Goal: Entertainment & Leisure: Consume media (video, audio)

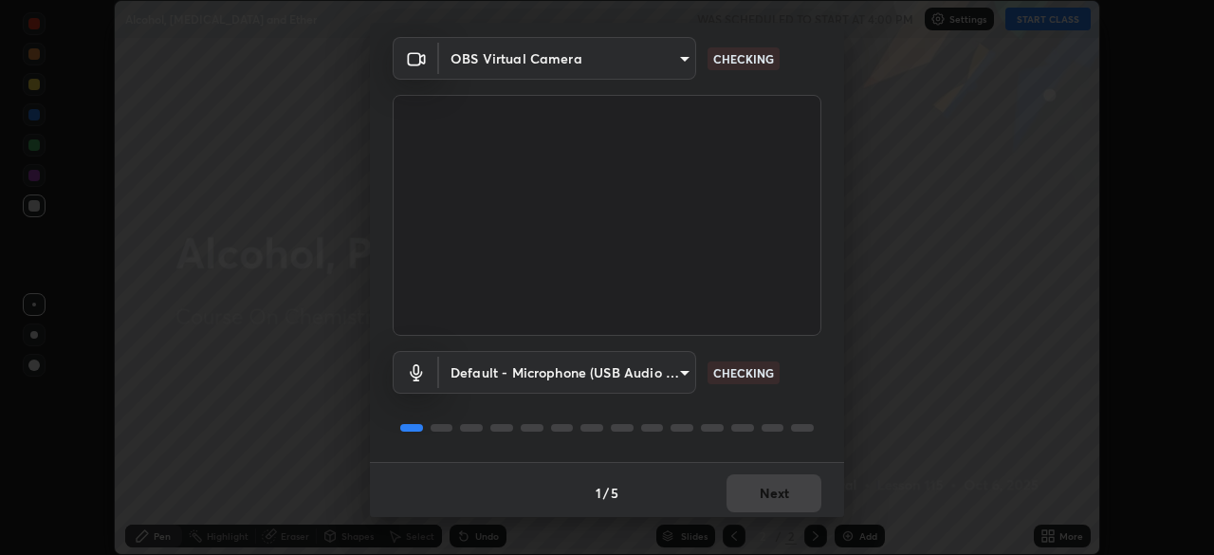
scroll to position [67, 0]
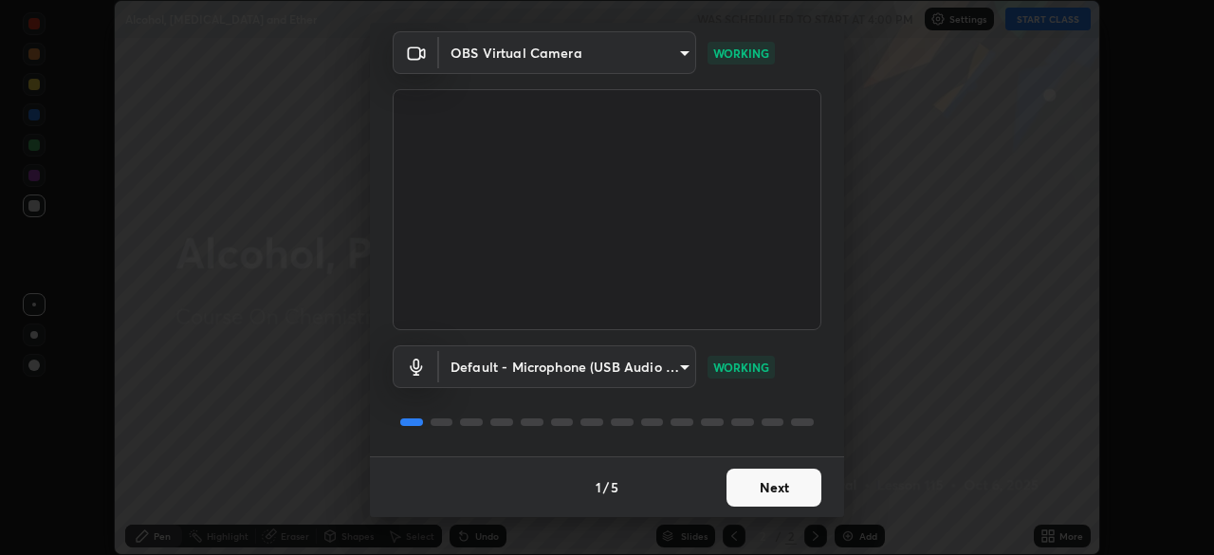
click at [768, 481] on button "Next" at bounding box center [774, 488] width 95 height 38
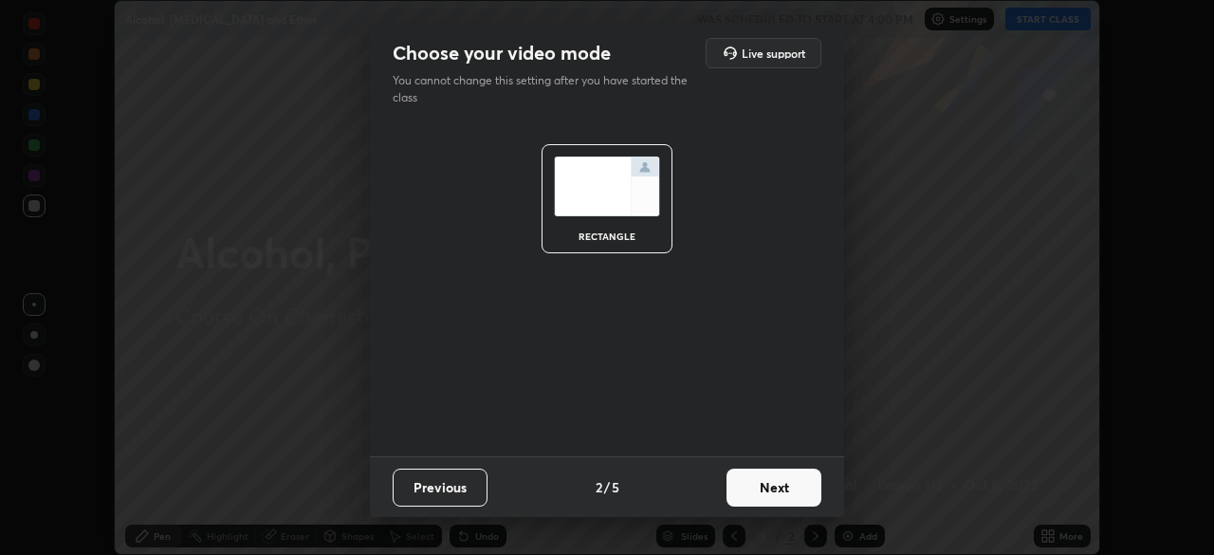
click at [769, 485] on button "Next" at bounding box center [774, 488] width 95 height 38
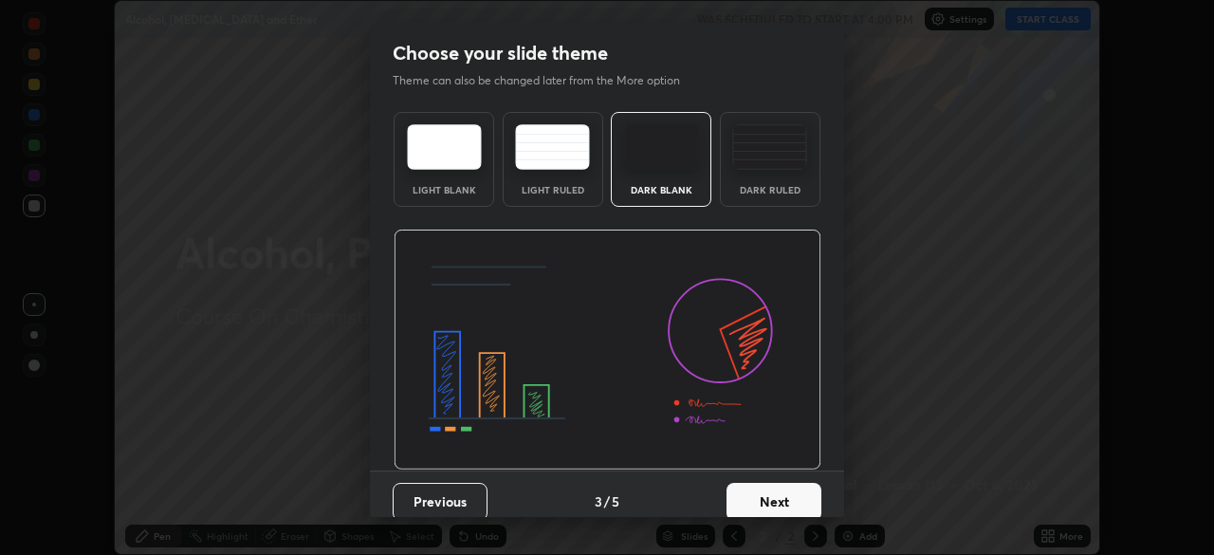
click at [763, 496] on button "Next" at bounding box center [774, 502] width 95 height 38
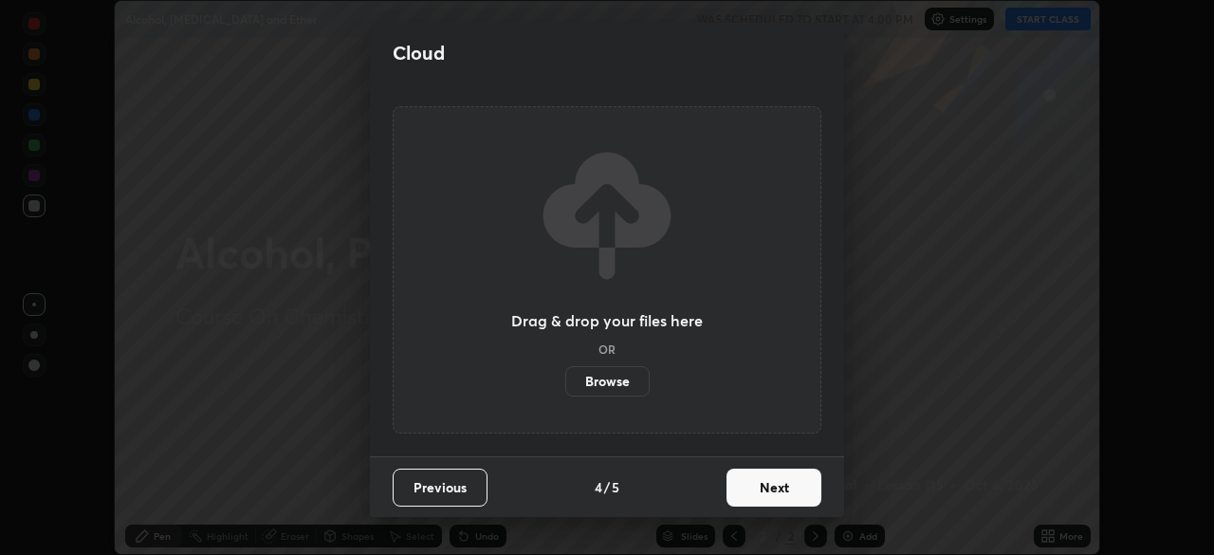
click at [763, 484] on button "Next" at bounding box center [774, 488] width 95 height 38
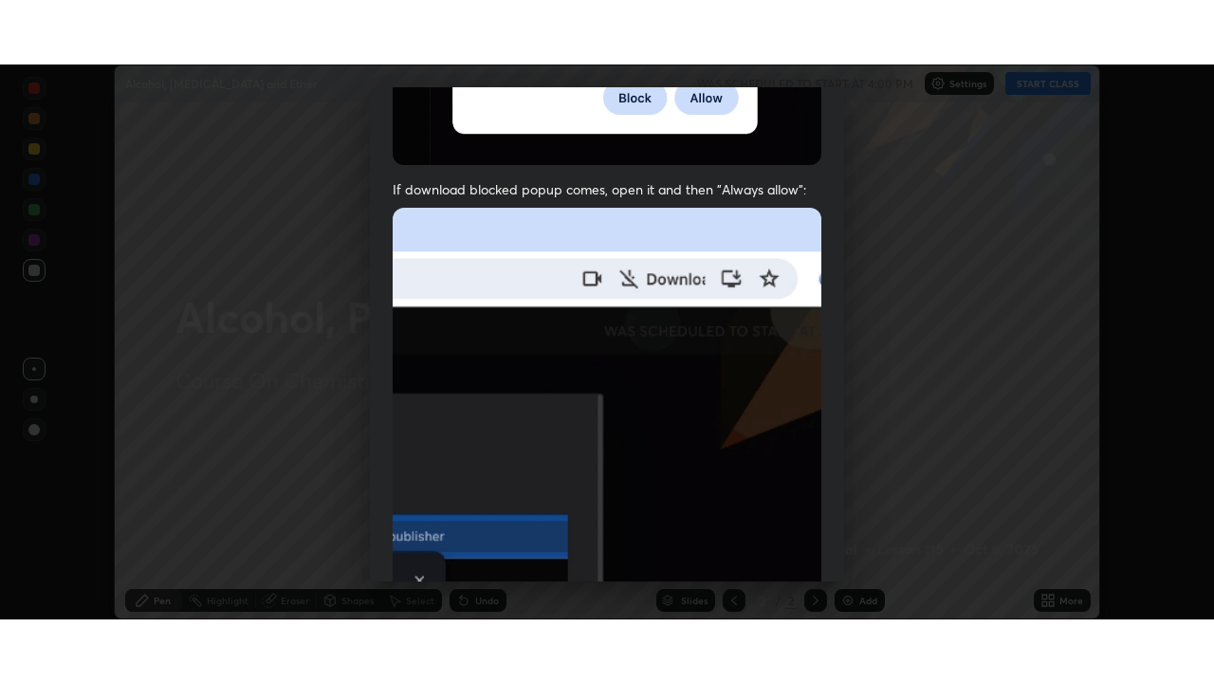
scroll to position [454, 0]
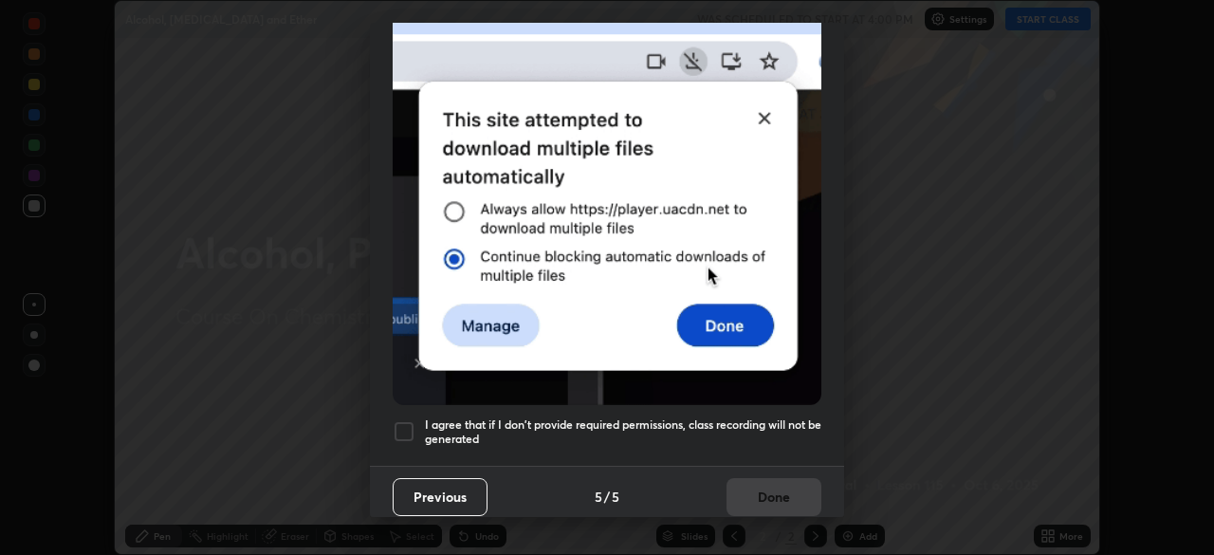
click at [407, 428] on div at bounding box center [404, 431] width 23 height 23
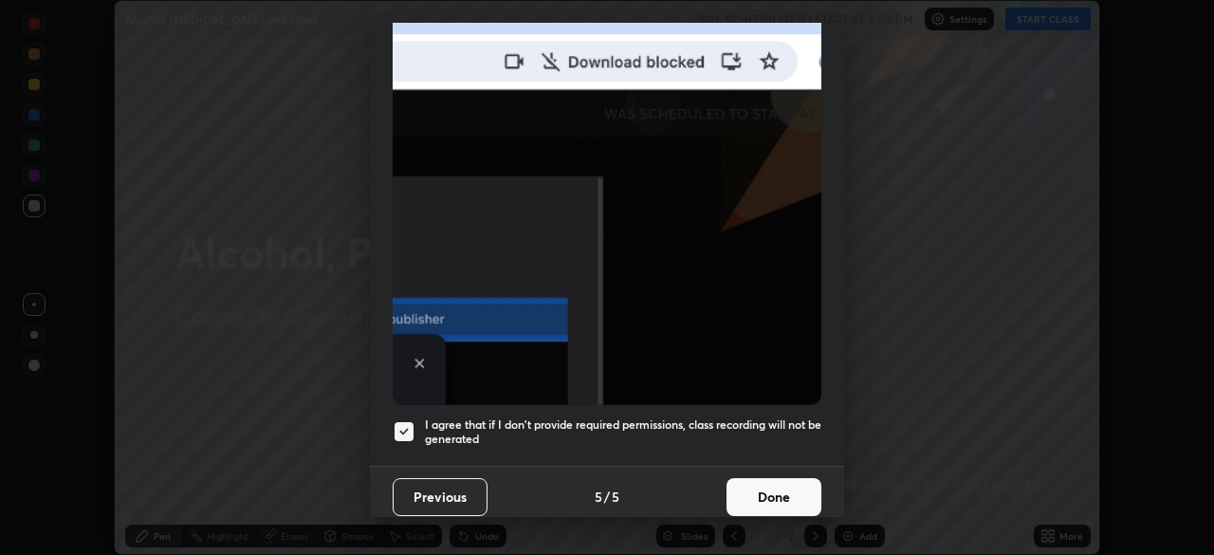
click at [758, 484] on button "Done" at bounding box center [774, 497] width 95 height 38
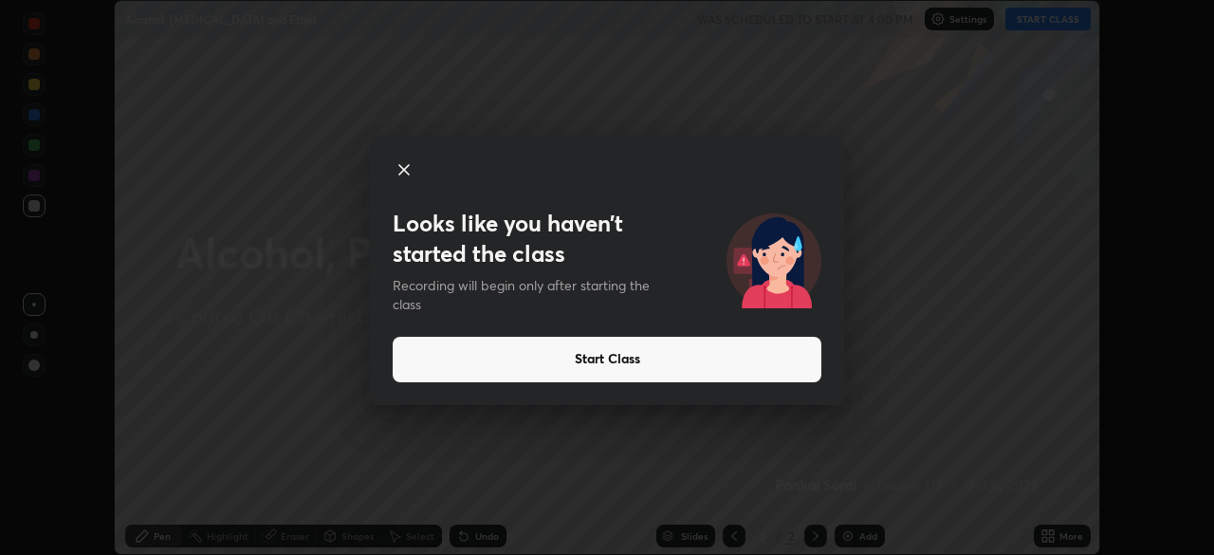
click at [685, 343] on button "Start Class" at bounding box center [607, 360] width 429 height 46
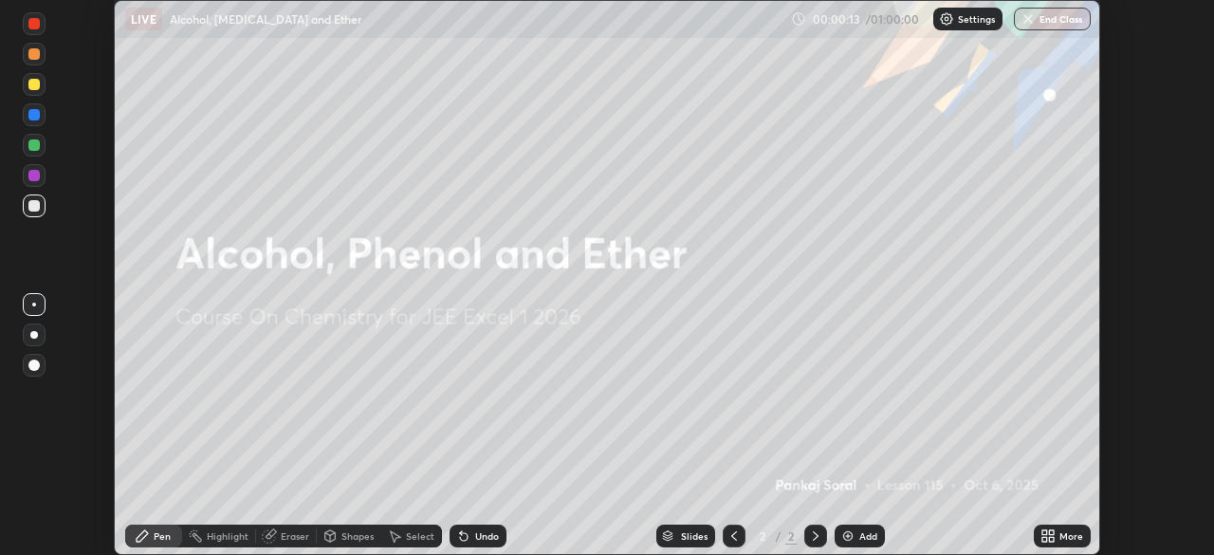
click at [845, 535] on img at bounding box center [848, 535] width 15 height 15
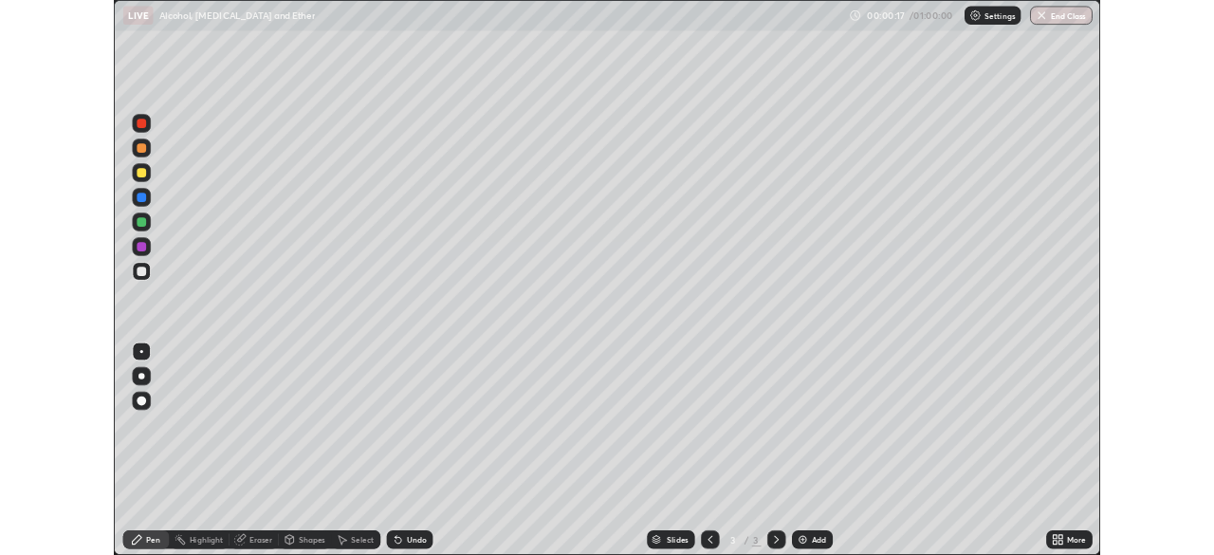
scroll to position [683, 1214]
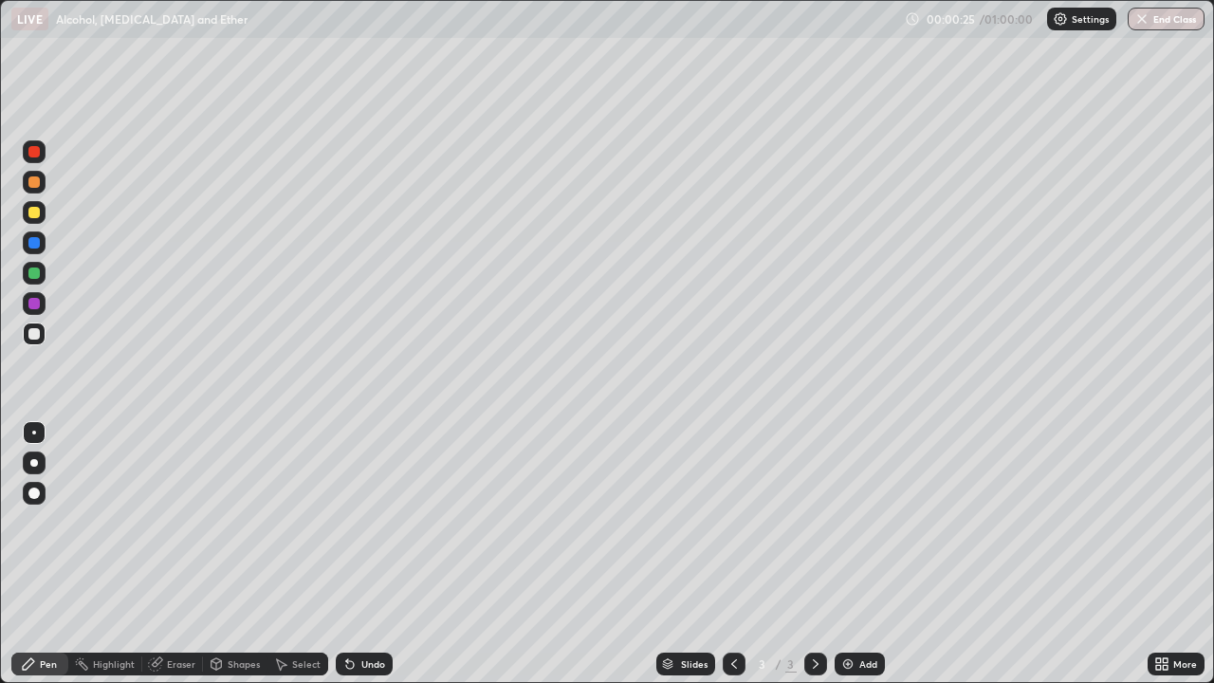
click at [32, 213] on div at bounding box center [33, 212] width 11 height 11
click at [34, 463] on div at bounding box center [34, 463] width 8 height 8
click at [181, 554] on div "Eraser" at bounding box center [181, 663] width 28 height 9
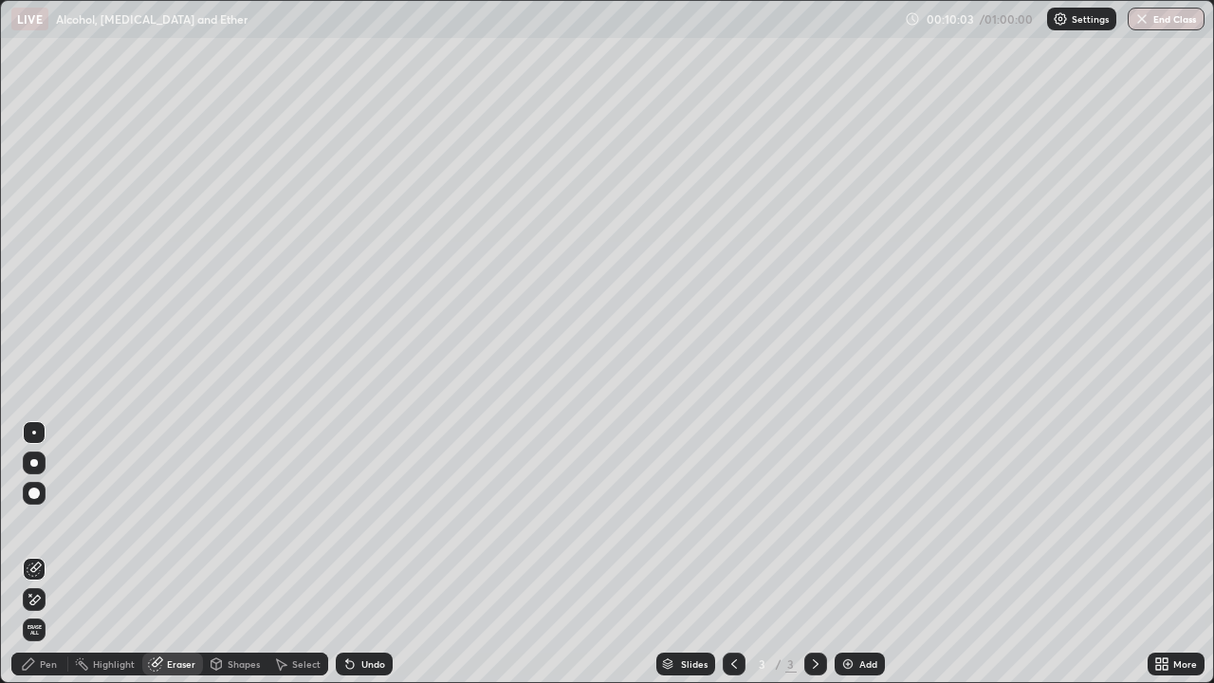
click at [39, 554] on div "Pen" at bounding box center [39, 664] width 57 height 23
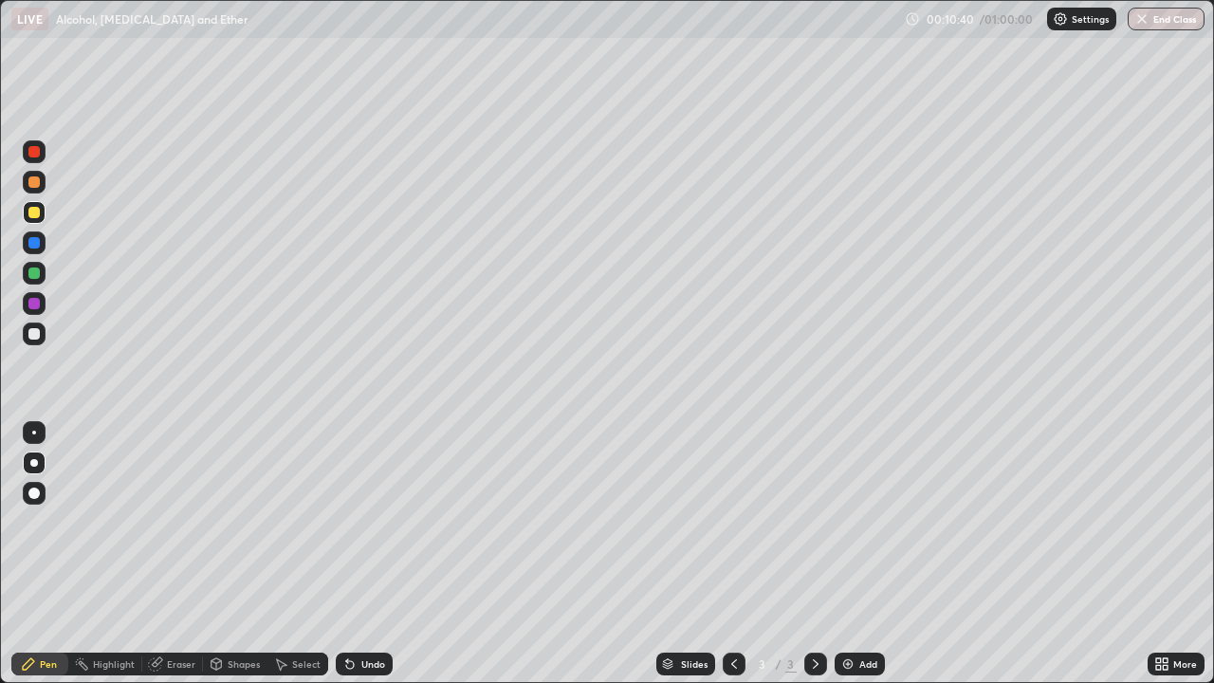
click at [857, 554] on div "Add" at bounding box center [860, 664] width 50 height 23
click at [852, 554] on img at bounding box center [848, 664] width 15 height 15
click at [425, 554] on div "Slides 5 / 5 Add" at bounding box center [770, 664] width 755 height 38
click at [21, 554] on div at bounding box center [34, 531] width 30 height 228
click at [156, 9] on div "LIVE Alcohol, [MEDICAL_DATA] and Ether" at bounding box center [454, 19] width 886 height 38
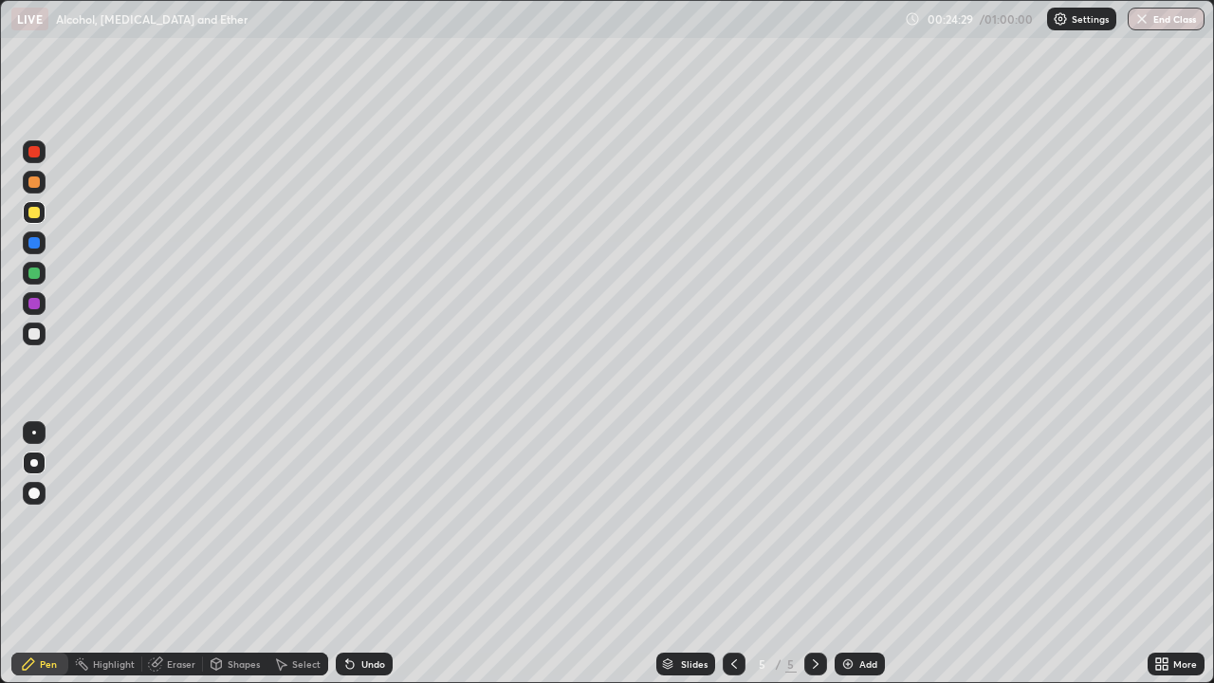
click at [96, 554] on div "Highlight" at bounding box center [105, 664] width 74 height 38
click at [17, 554] on div "Pen" at bounding box center [39, 664] width 57 height 38
click at [59, 554] on div "Pen" at bounding box center [39, 664] width 57 height 23
click at [76, 554] on div "Highlight" at bounding box center [105, 664] width 74 height 38
click at [33, 275] on div at bounding box center [33, 273] width 11 height 11
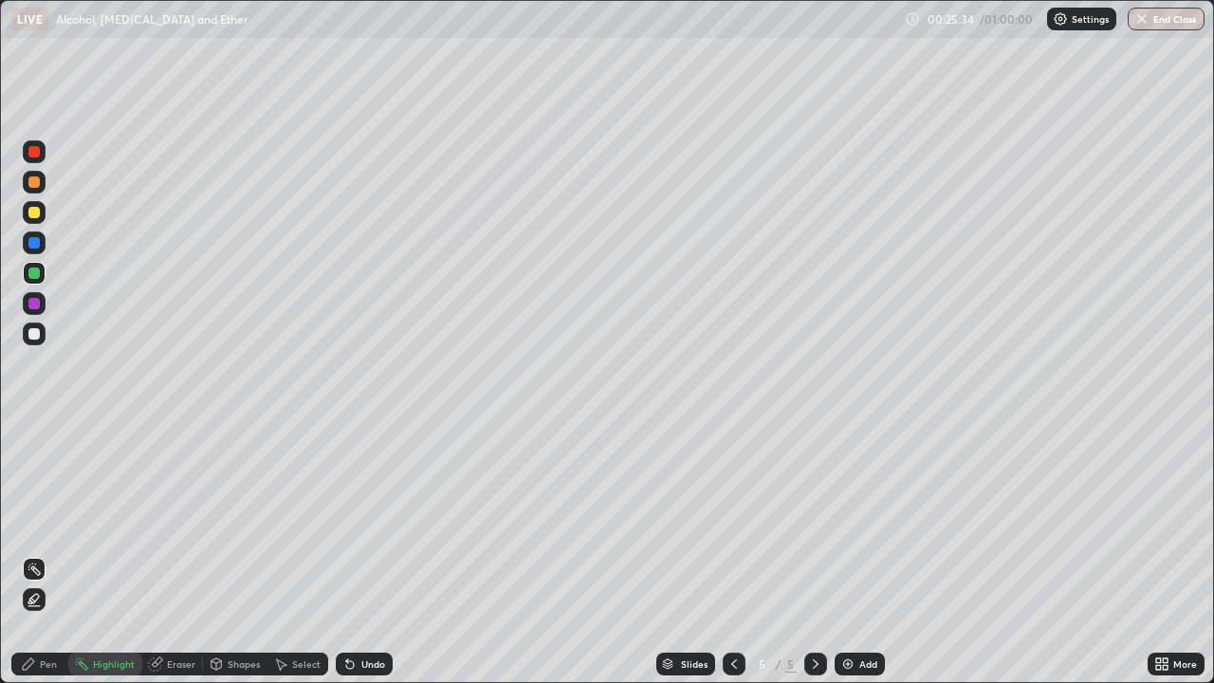
click at [113, 554] on div "Highlight" at bounding box center [114, 663] width 42 height 9
click at [43, 554] on div "Pen" at bounding box center [48, 663] width 17 height 9
click at [734, 554] on icon at bounding box center [734, 663] width 6 height 9
click at [814, 554] on icon at bounding box center [815, 664] width 15 height 15
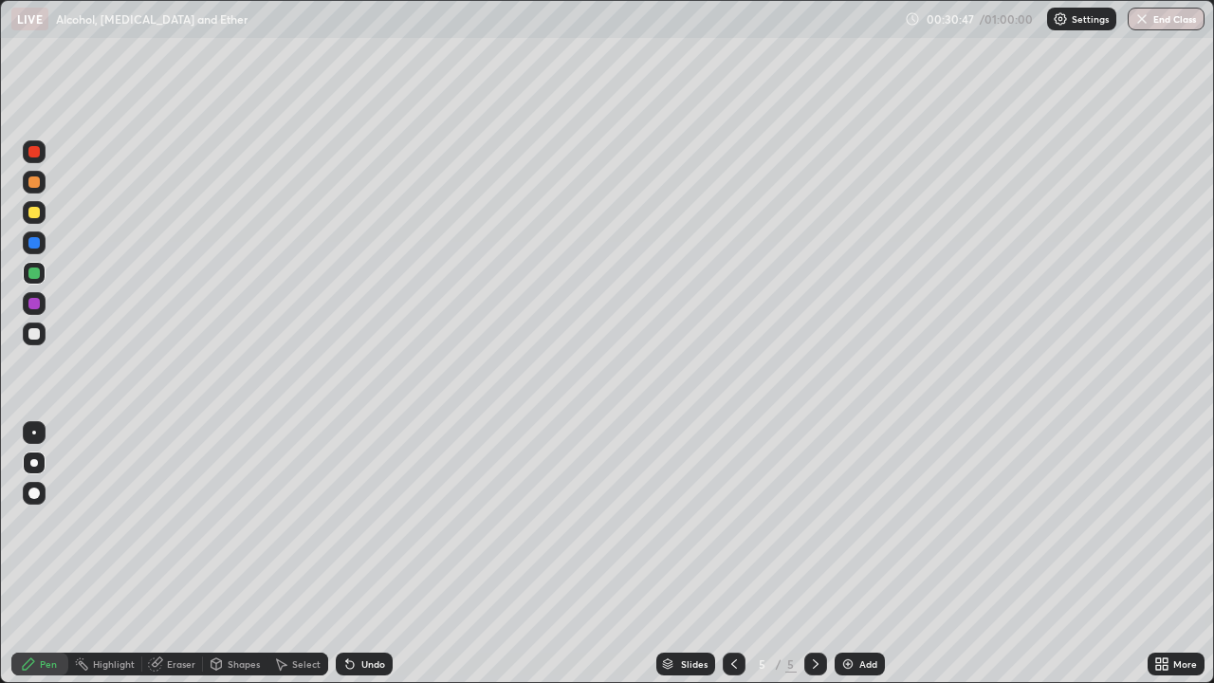
click at [814, 554] on icon at bounding box center [815, 664] width 15 height 15
click at [843, 554] on img at bounding box center [848, 664] width 15 height 15
click at [36, 213] on div at bounding box center [33, 212] width 11 height 11
click at [863, 554] on div "Add" at bounding box center [869, 663] width 18 height 9
click at [18, 554] on div "Erase all" at bounding box center [34, 341] width 46 height 607
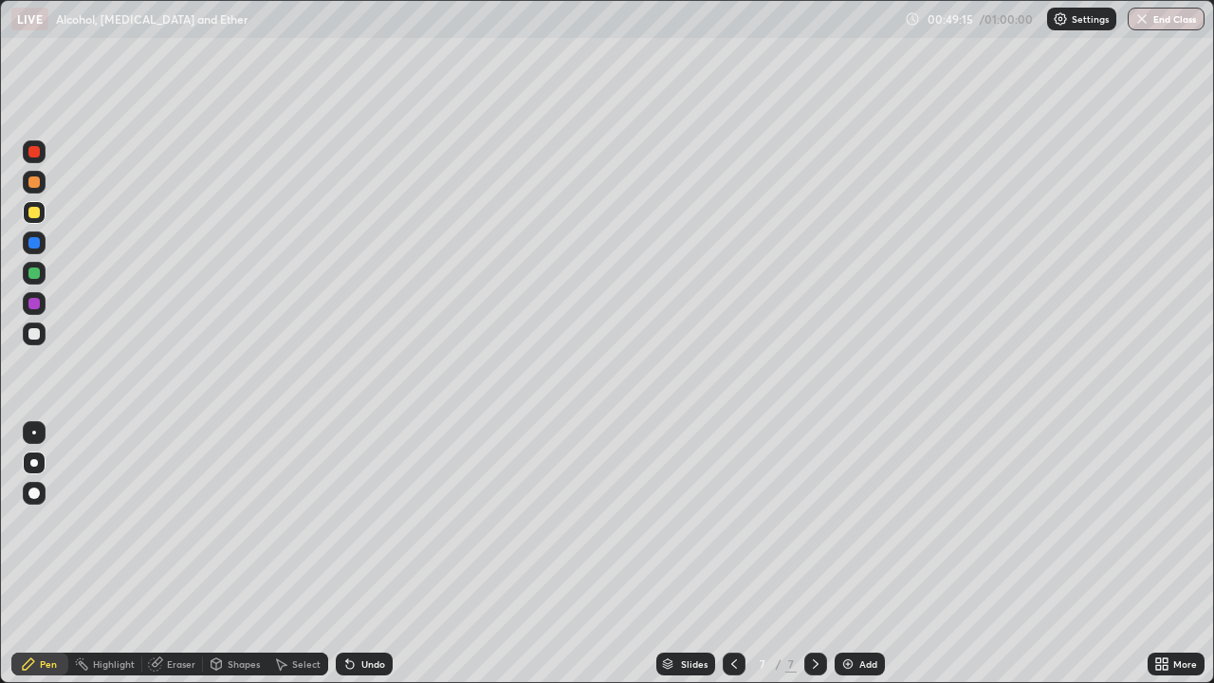
click at [847, 554] on img at bounding box center [848, 664] width 15 height 15
click at [732, 554] on icon at bounding box center [734, 664] width 15 height 15
click at [813, 554] on icon at bounding box center [816, 663] width 6 height 9
click at [1140, 23] on img "button" at bounding box center [1143, 18] width 15 height 15
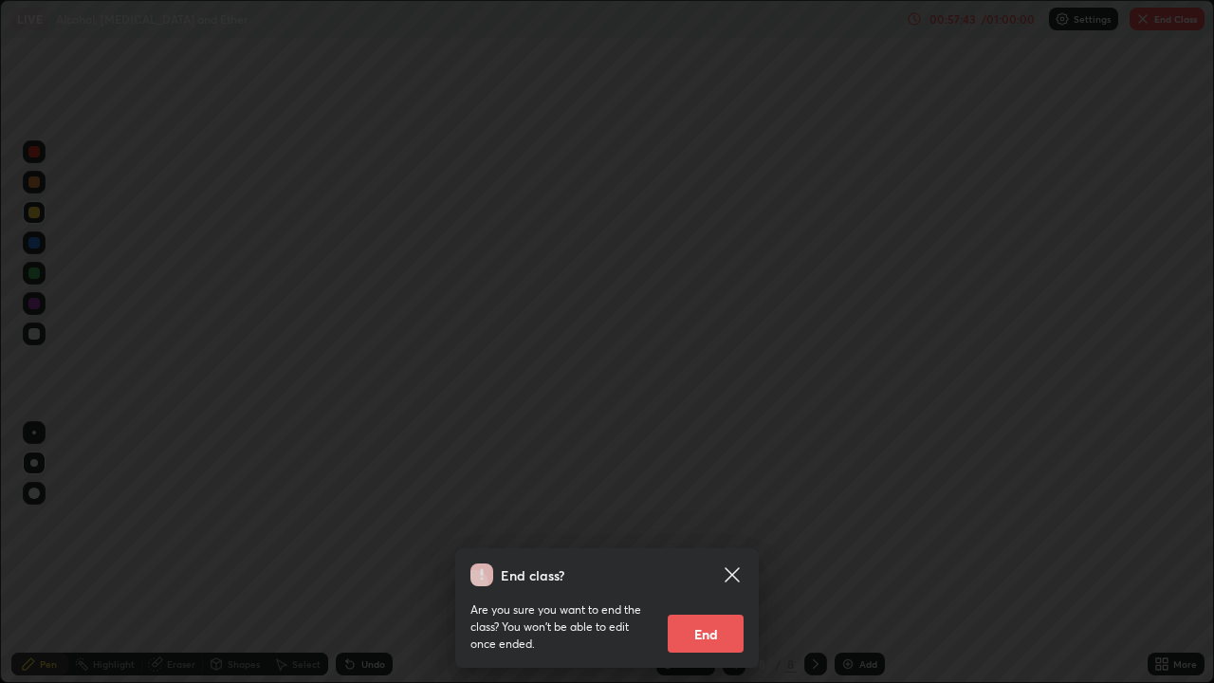
click at [713, 554] on button "End" at bounding box center [706, 634] width 76 height 38
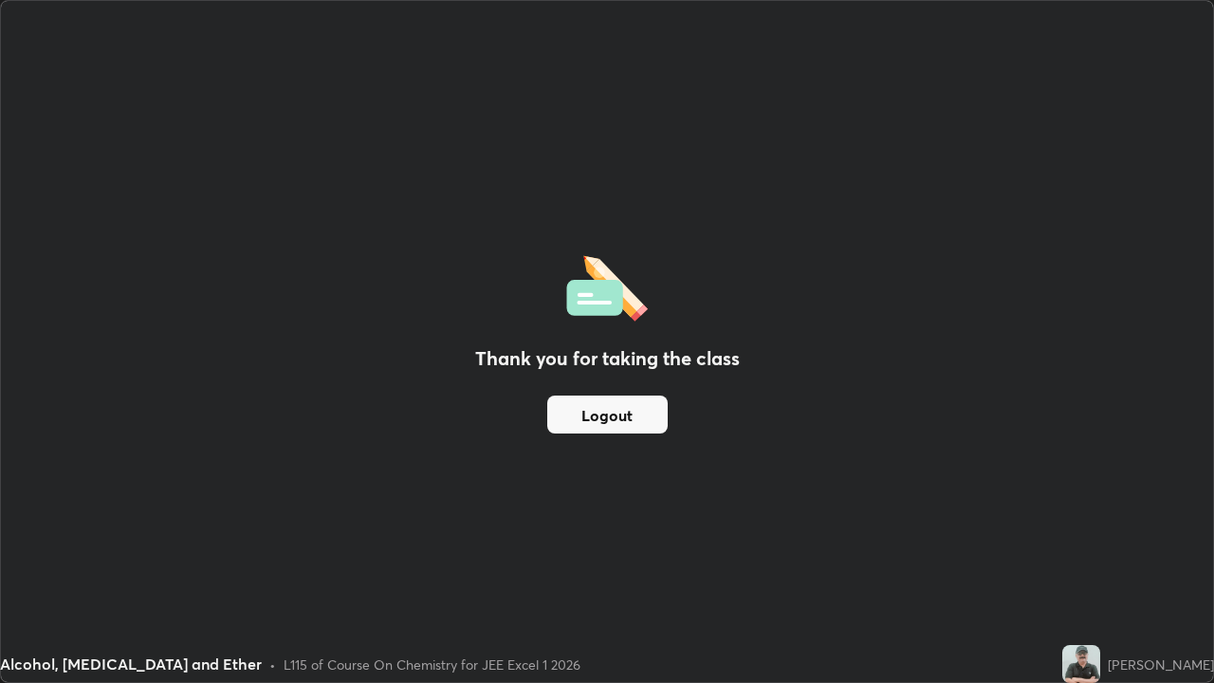
click at [583, 421] on button "Logout" at bounding box center [607, 415] width 120 height 38
click at [32, 541] on div "Thank you for taking the class Logout" at bounding box center [607, 341] width 1212 height 681
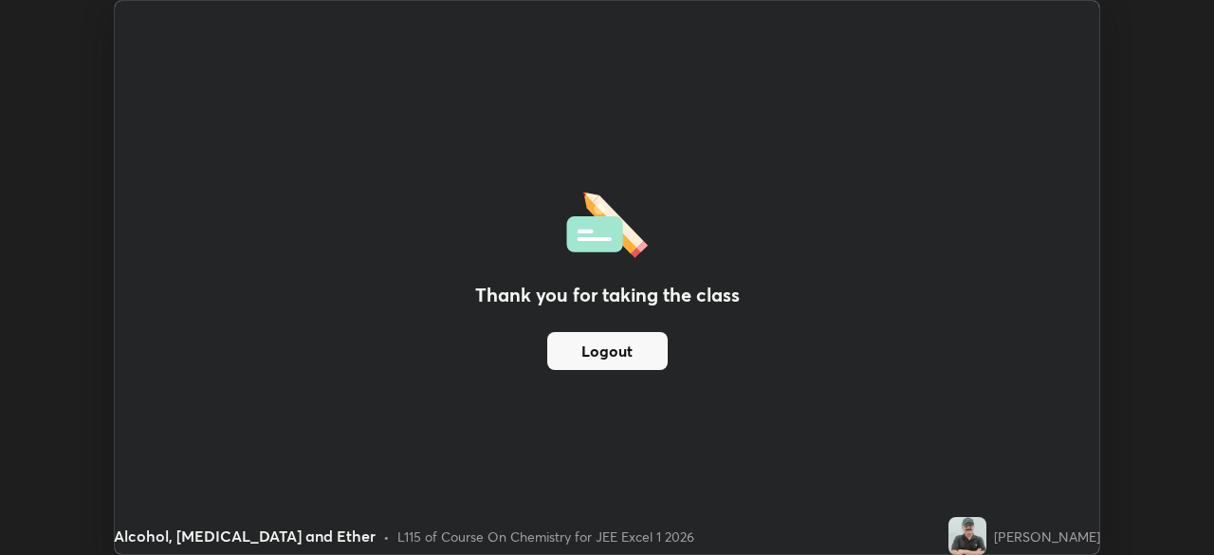
scroll to position [94319, 93660]
